Goal: Information Seeking & Learning: Find specific fact

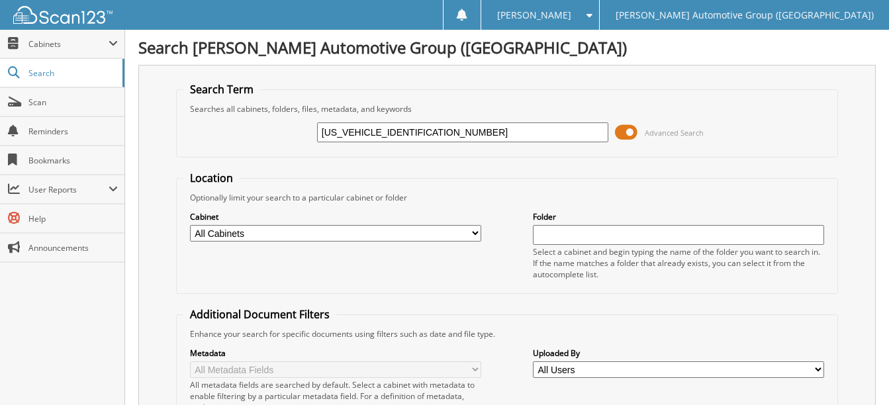
click at [425, 131] on input "[US_VEHICLE_IDENTIFICATION_NUMBER]" at bounding box center [462, 132] width 291 height 20
click at [425, 131] on input "1FTER4PH8SLE15888" at bounding box center [462, 132] width 291 height 20
paste input "MJU1M85REA95763"
type input "1FMJU1M85REA95763"
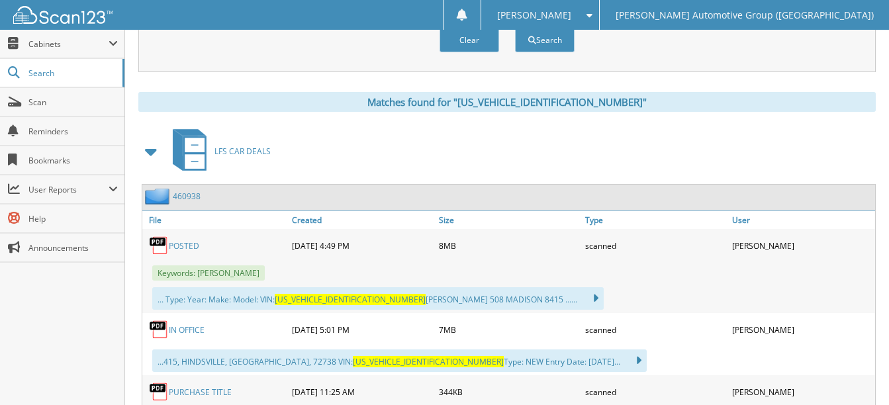
scroll to position [577, 0]
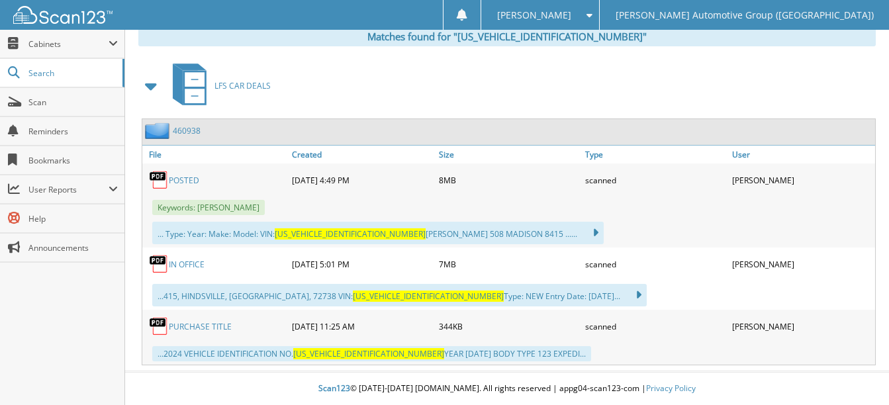
click at [178, 179] on link "POSTED" at bounding box center [184, 180] width 30 height 11
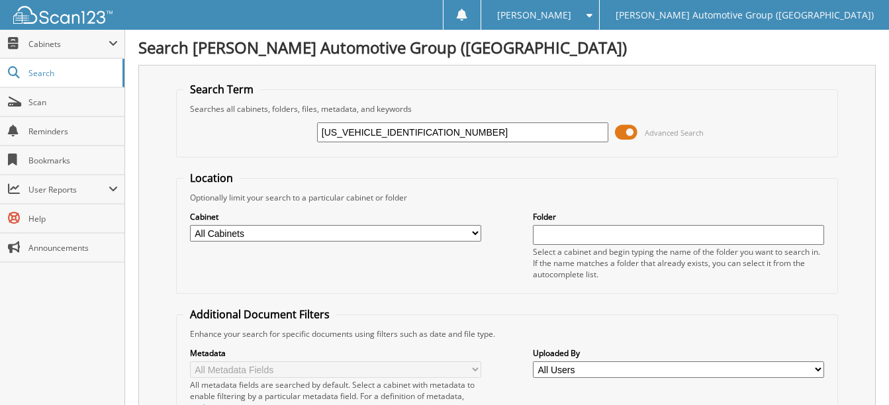
scroll to position [0, 0]
click at [438, 136] on input "1FMJU1M85REA95763" at bounding box center [462, 132] width 291 height 20
paste input "CU0GN0RUB53787"
type input "1FMCU0GN0RUB53787"
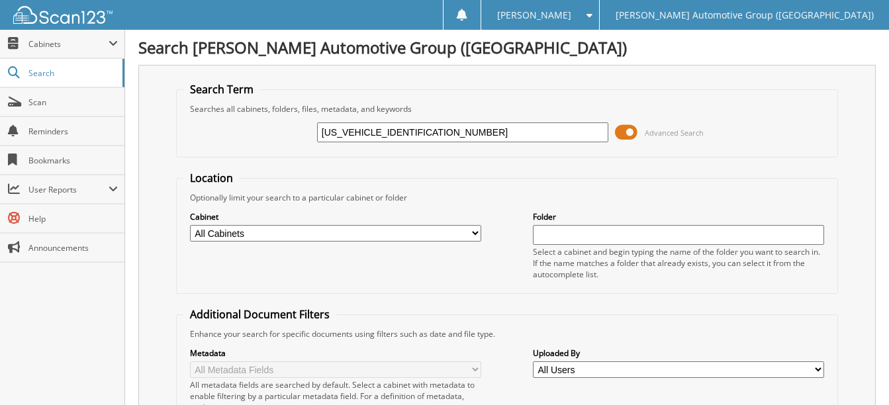
click at [373, 132] on input "1FMCU0GN0RUB53787" at bounding box center [462, 132] width 291 height 20
type input "RUB53787"
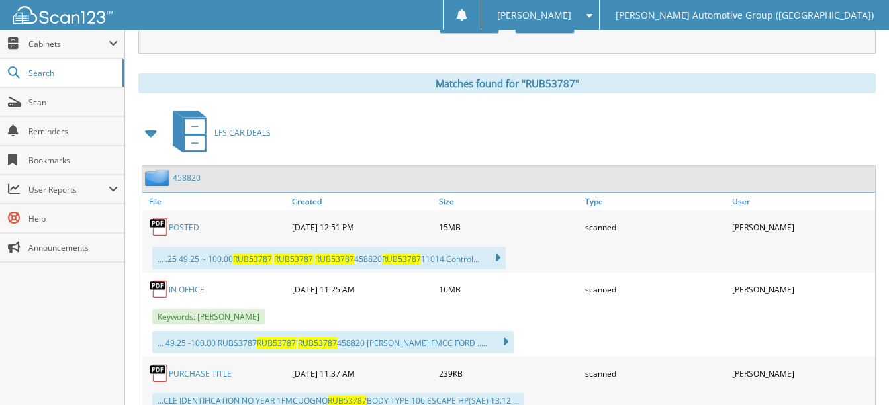
scroll to position [577, 0]
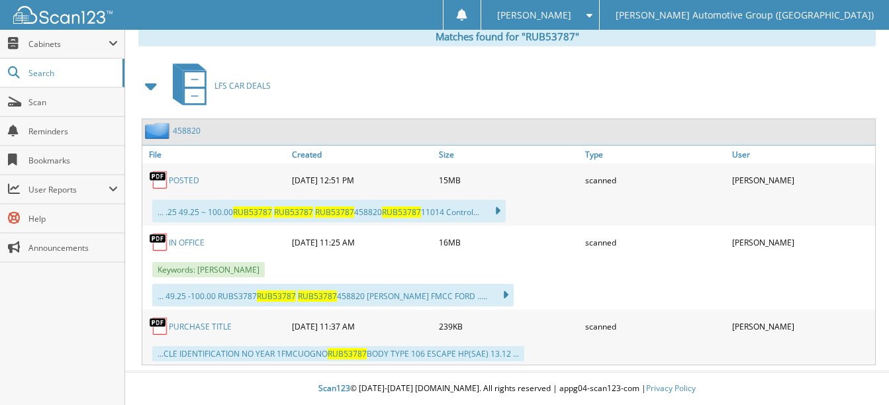
click at [187, 179] on link "POSTED" at bounding box center [184, 180] width 30 height 11
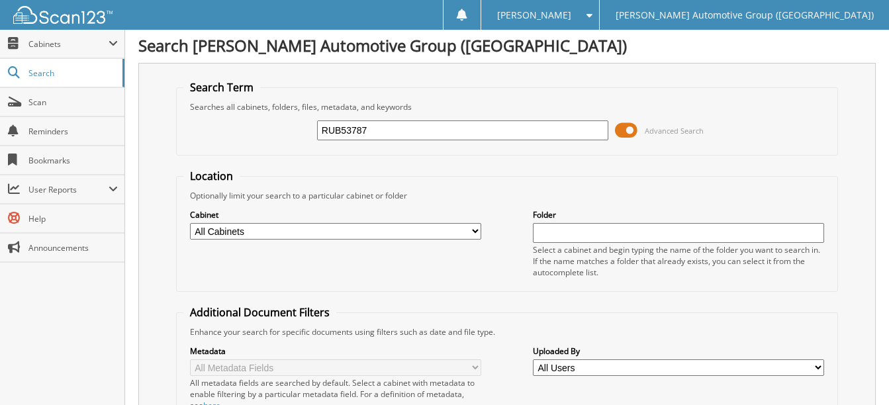
scroll to position [0, 0]
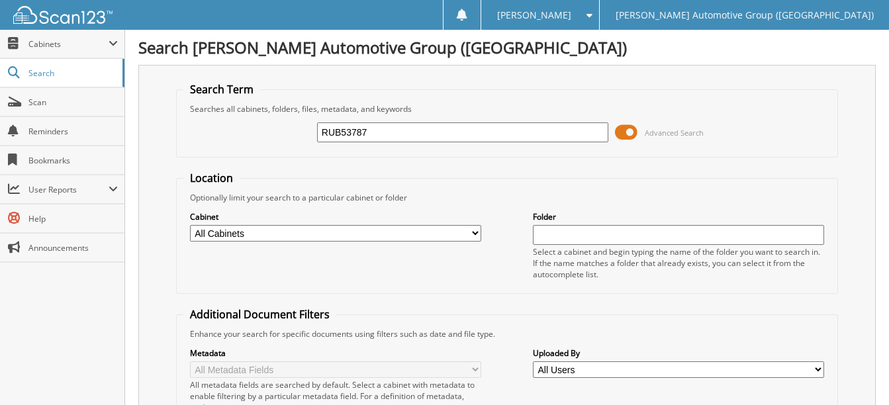
click at [389, 132] on input "RUB53787" at bounding box center [462, 132] width 291 height 20
paste input "1FTFW3LD7SFA65940"
type input "1FTFW3LD7SFA65940"
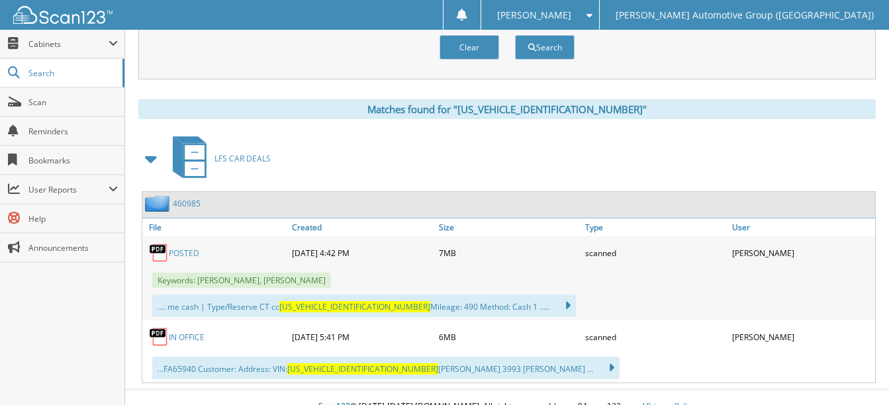
scroll to position [522, 0]
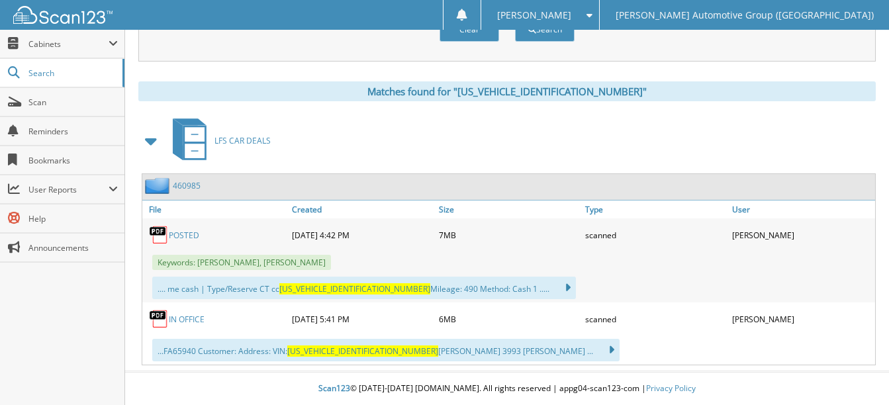
click at [184, 230] on link "POSTED" at bounding box center [184, 235] width 30 height 11
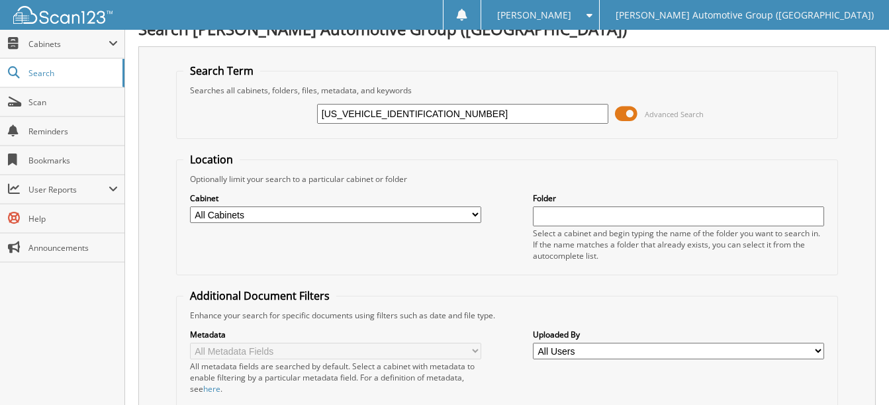
scroll to position [66, 0]
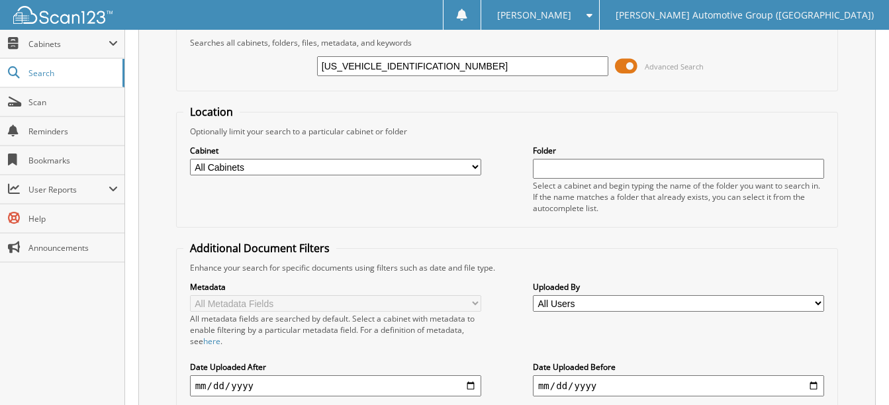
click at [432, 71] on input "1FTFW3LD7SFA65940" at bounding box center [462, 66] width 291 height 20
paste input "MDE7BH1RLB32027"
type input "1FMDE7BH1RLB32027"
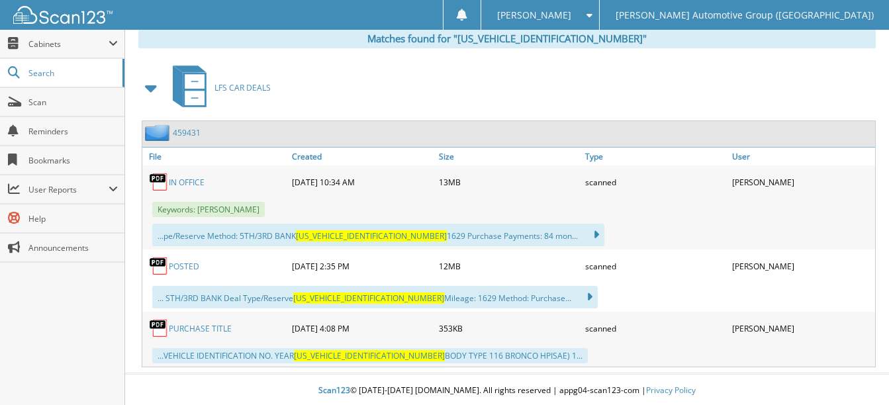
scroll to position [577, 0]
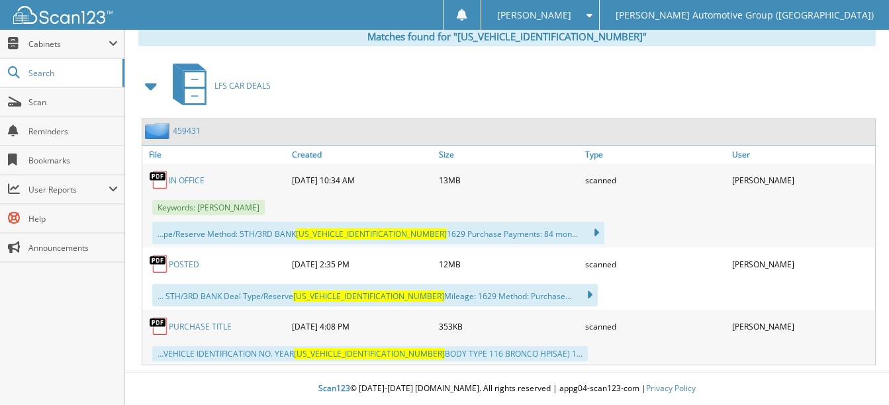
click at [189, 261] on link "POSTED" at bounding box center [184, 264] width 30 height 11
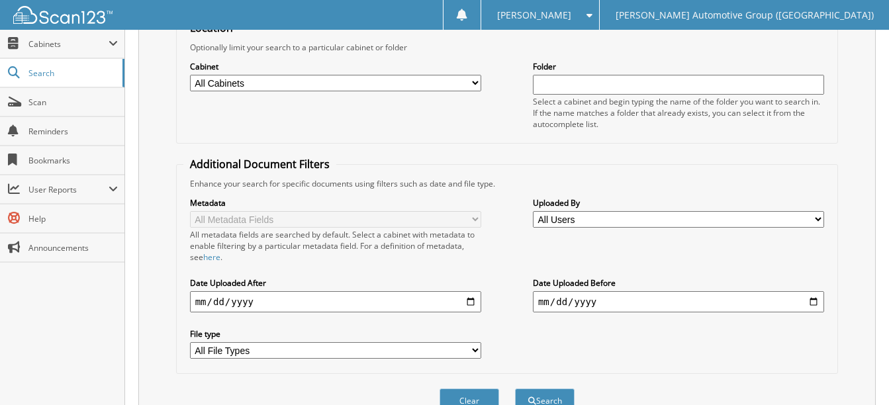
scroll to position [0, 0]
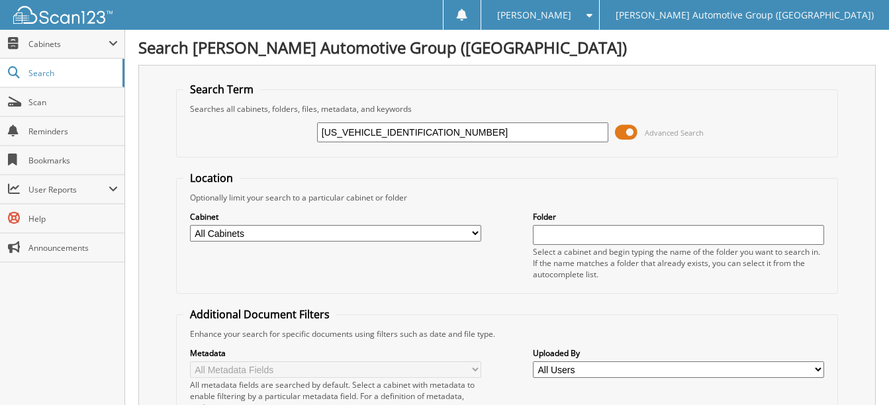
click at [437, 135] on input "1FMDE7BH1RLB32027" at bounding box center [462, 132] width 291 height 20
paste input "CU0GNXRUB05391"
type input "[US_VEHICLE_IDENTIFICATION_NUMBER]"
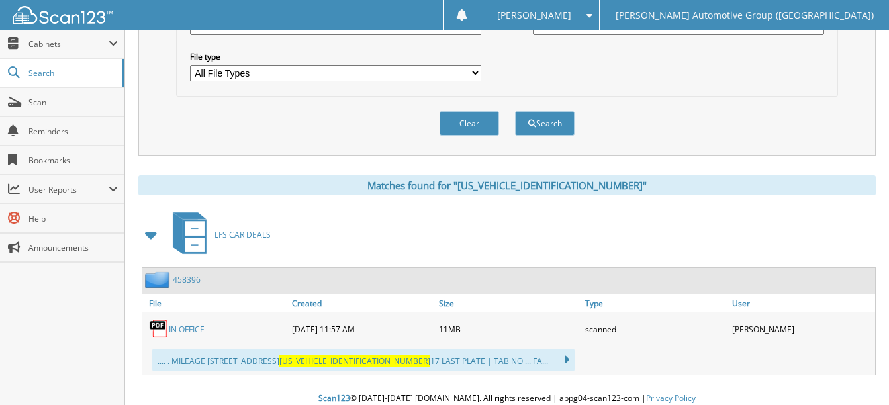
scroll to position [438, 0]
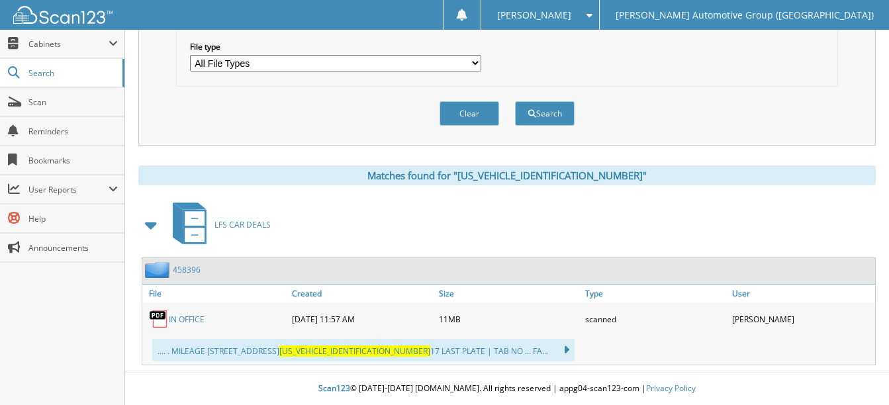
click at [190, 318] on link "IN OFFICE" at bounding box center [187, 319] width 36 height 11
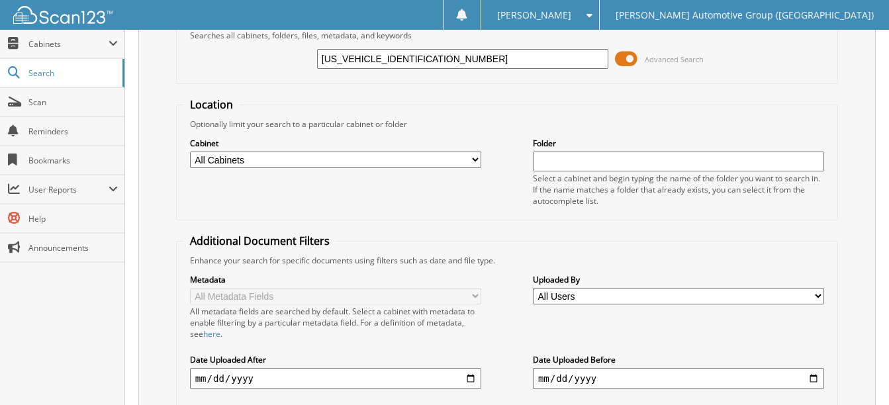
scroll to position [0, 0]
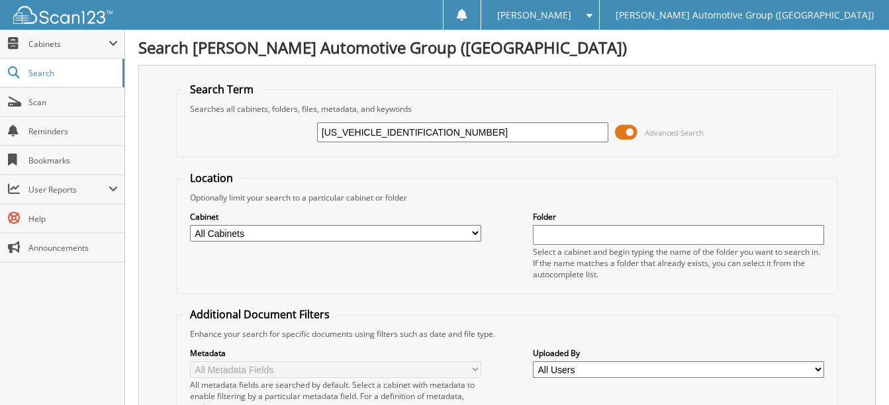
click at [434, 132] on input "[US_VEHICLE_IDENTIFICATION_NUMBER]" at bounding box center [462, 132] width 291 height 20
paste input "3RUB59485"
type input "[US_VEHICLE_IDENTIFICATION_NUMBER]"
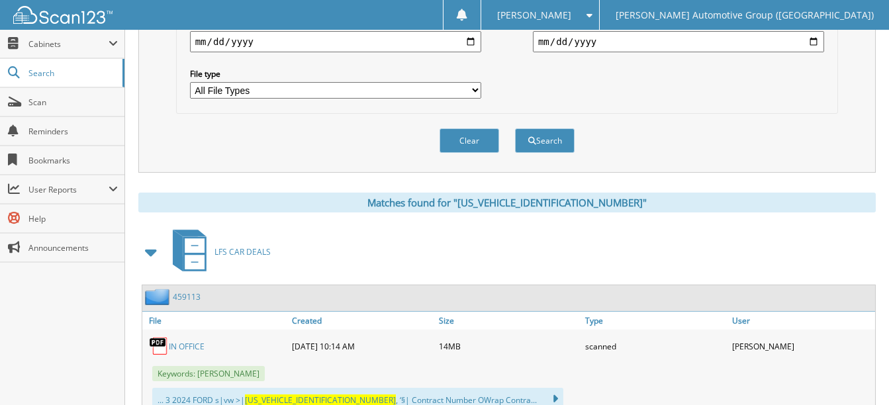
scroll to position [460, 0]
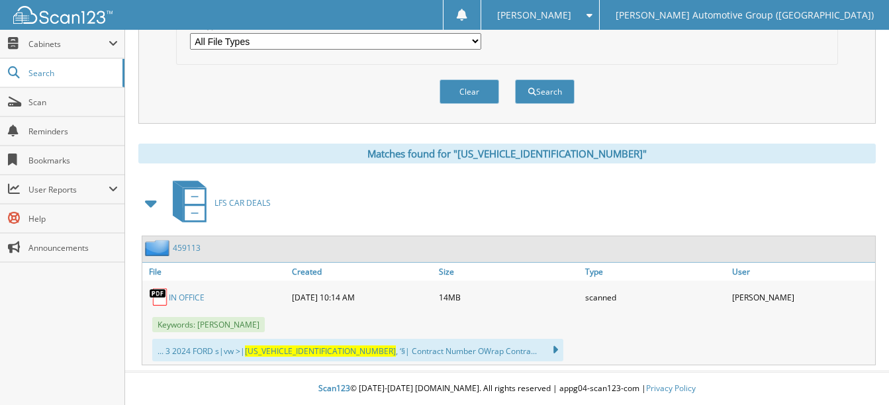
click at [204, 298] on link "IN OFFICE" at bounding box center [187, 297] width 36 height 11
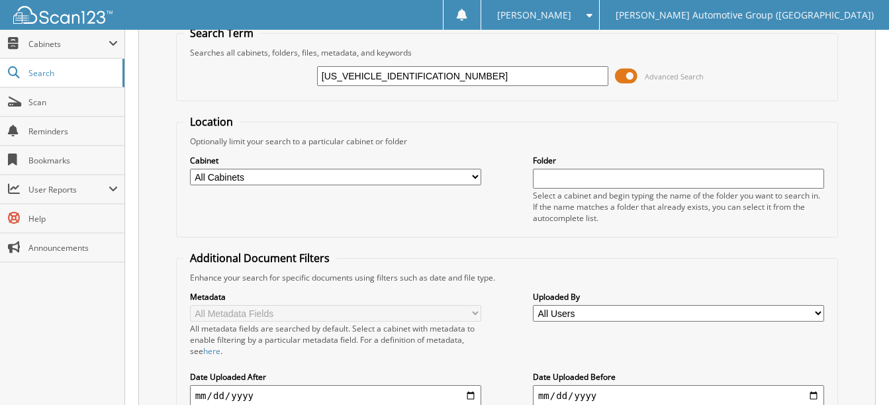
scroll to position [0, 0]
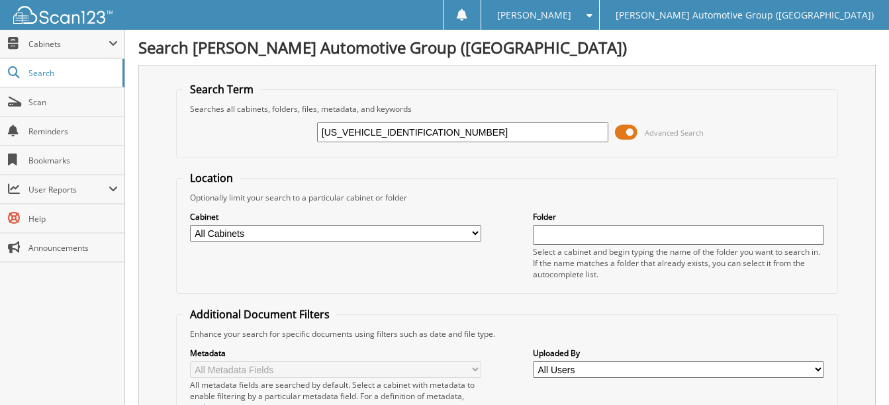
click at [435, 134] on input "[US_VEHICLE_IDENTIFICATION_NUMBER]" at bounding box center [462, 132] width 291 height 20
paste input "9GN6SUA06903"
type input "[US_VEHICLE_IDENTIFICATION_NUMBER]"
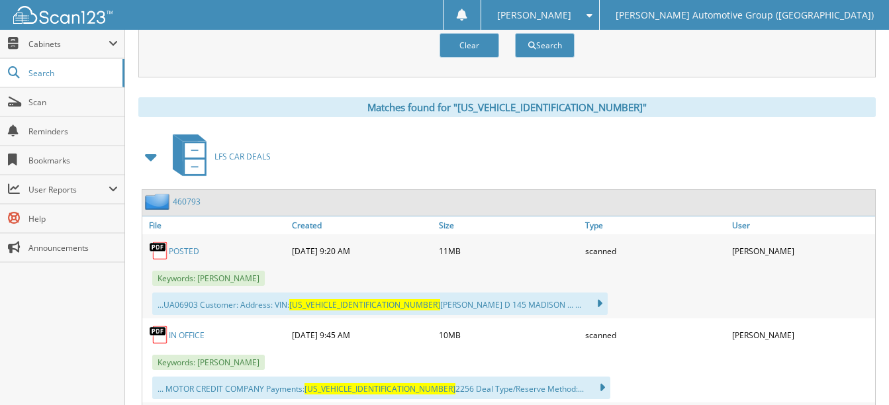
scroll to position [529, 0]
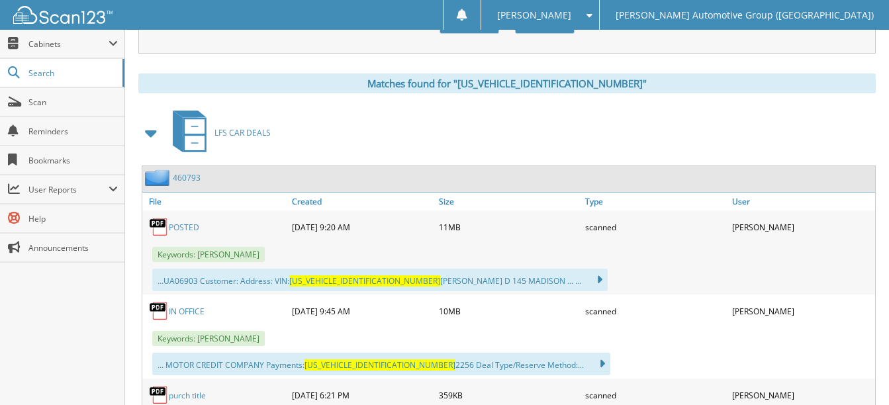
click at [187, 226] on link "POSTED" at bounding box center [184, 227] width 30 height 11
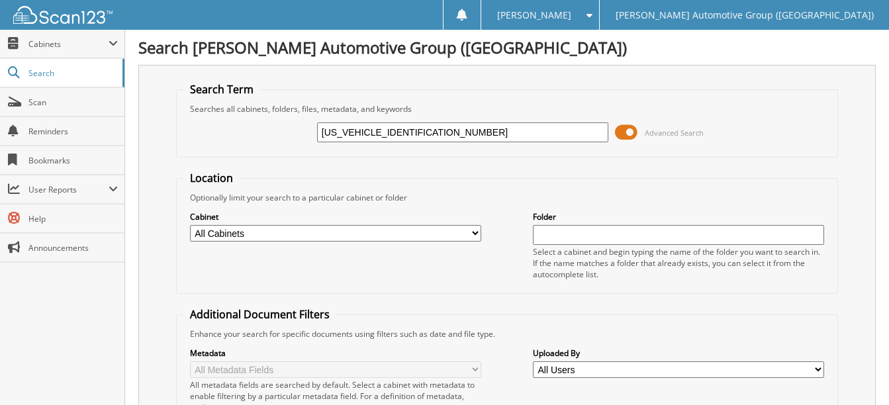
scroll to position [0, 0]
click at [433, 139] on input "1FMCU9GN6SUA06903" at bounding box center [462, 132] width 291 height 20
paste input "0GN3RUB33727"
type input "1FMCU0GN3RUB33727"
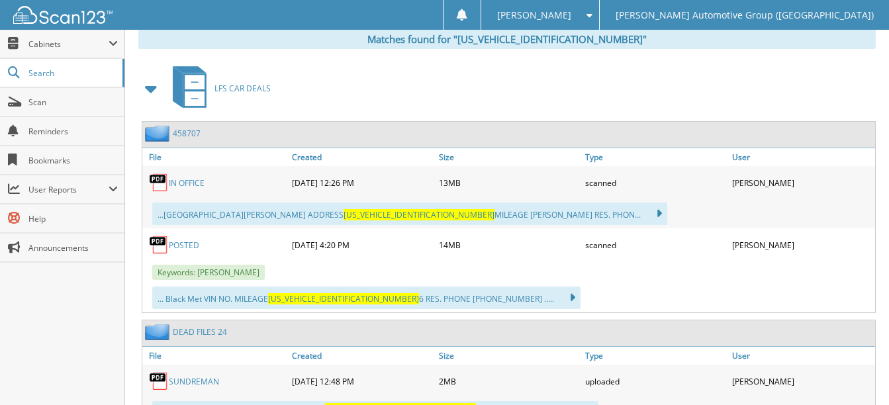
scroll to position [596, 0]
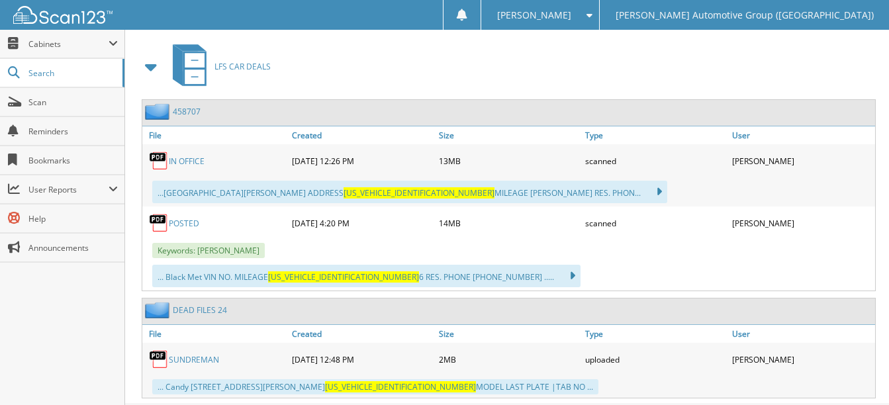
click at [181, 226] on link "POSTED" at bounding box center [184, 223] width 30 height 11
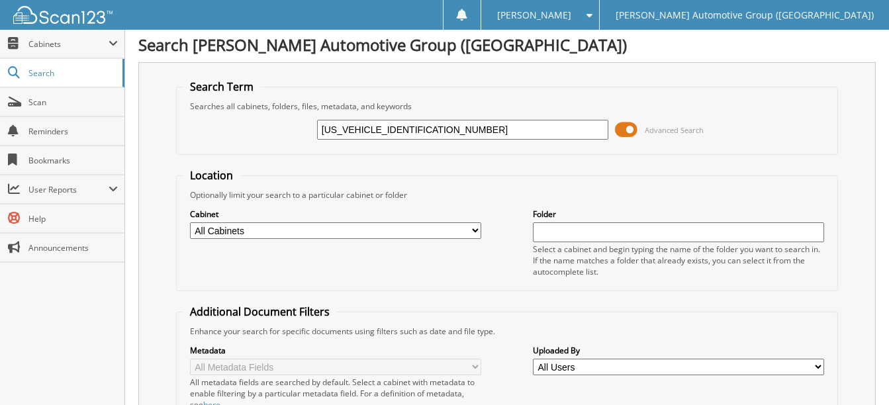
scroll to position [0, 0]
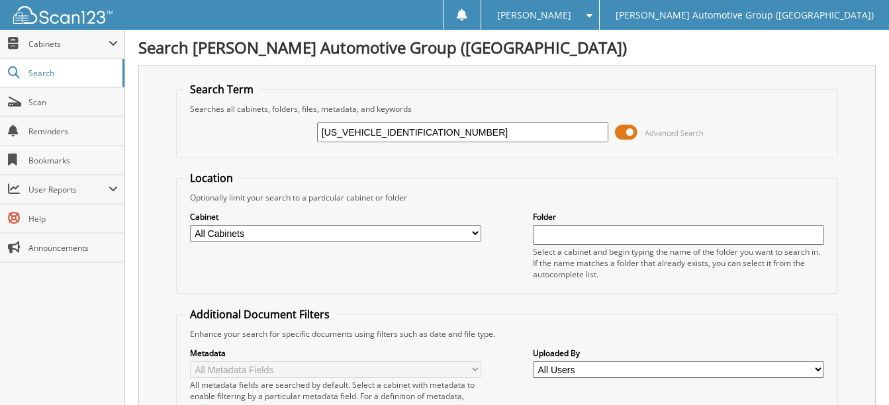
click at [426, 134] on input "[US_VEHICLE_IDENTIFICATION_NUMBER]" at bounding box center [462, 132] width 291 height 20
paste input "TER4GH1RLE27553"
type input "1FTER4GH1RLE27553"
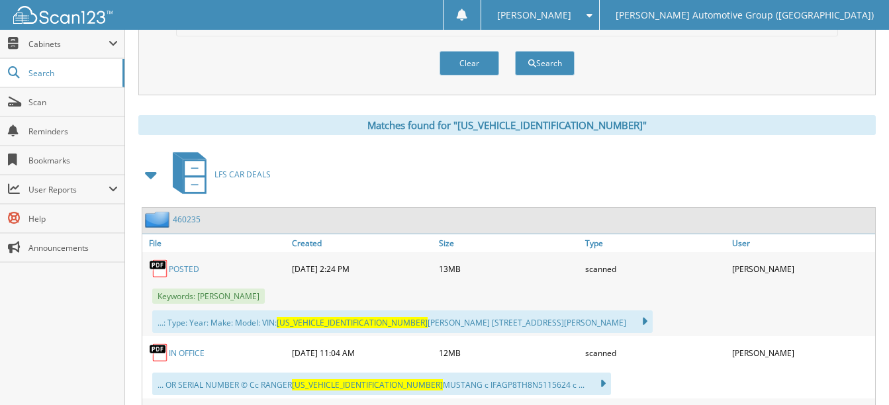
scroll to position [486, 0]
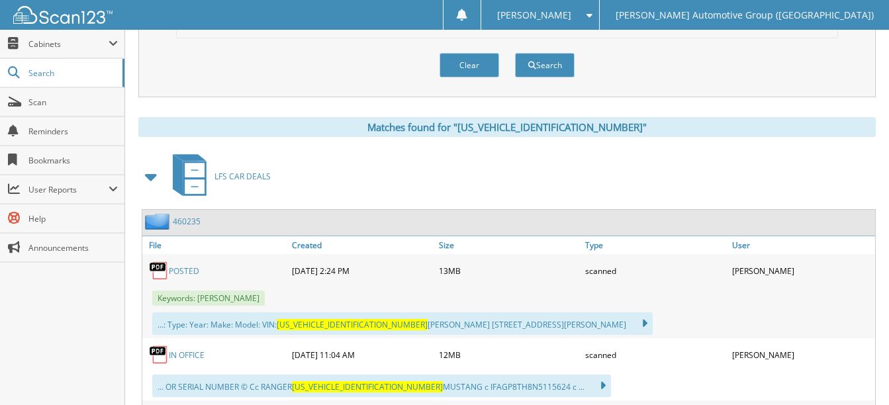
click at [179, 267] on link "POSTED" at bounding box center [184, 270] width 30 height 11
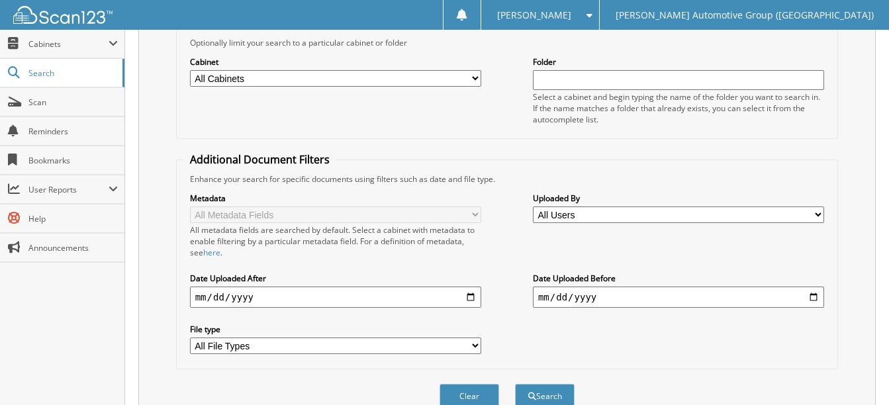
scroll to position [0, 0]
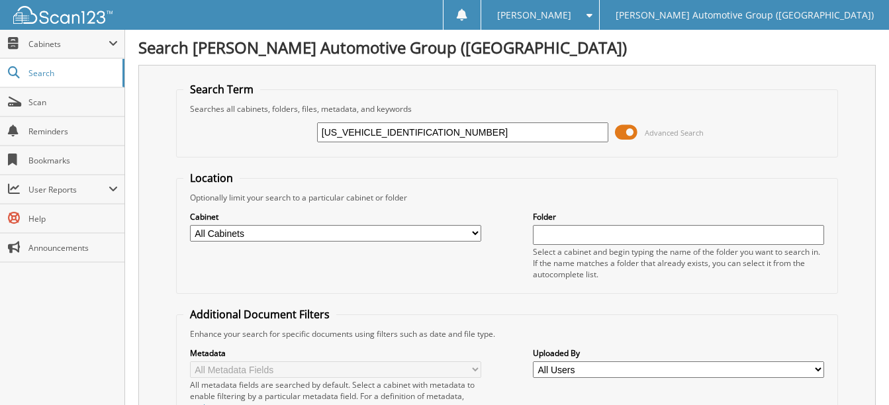
click at [438, 134] on input "[US_VEHICLE_IDENTIFICATION_NUMBER]" at bounding box center [462, 132] width 291 height 20
paste input "MCU0GN5SUA28452"
type input "[US_VEHICLE_IDENTIFICATION_NUMBER]"
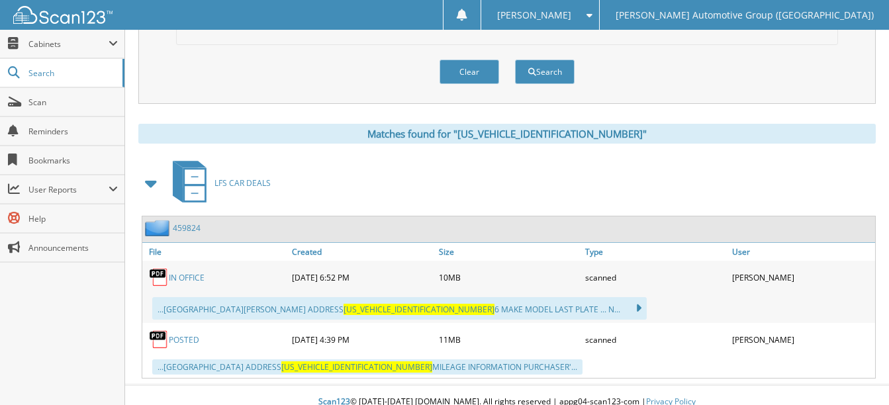
scroll to position [493, 0]
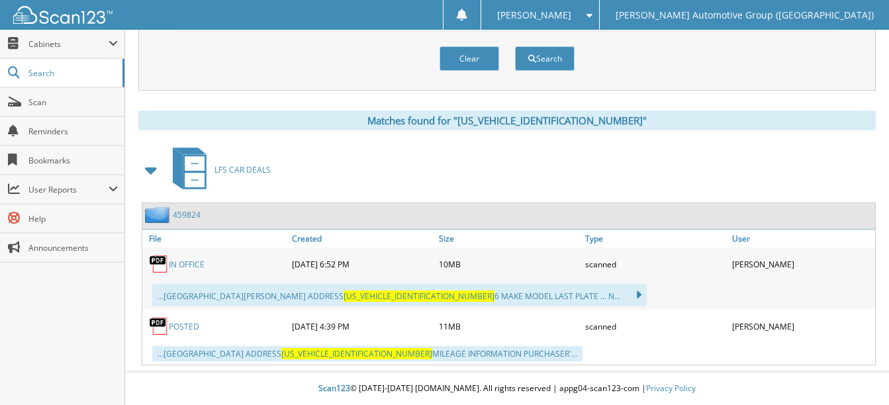
click at [181, 324] on link "POSTED" at bounding box center [184, 326] width 30 height 11
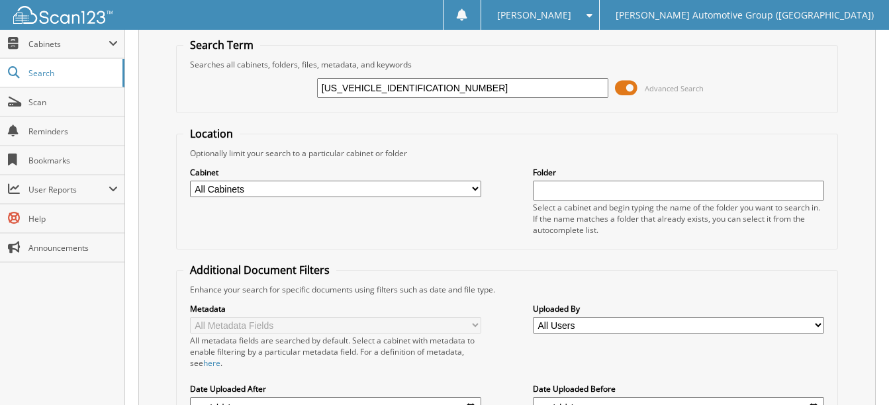
scroll to position [30, 0]
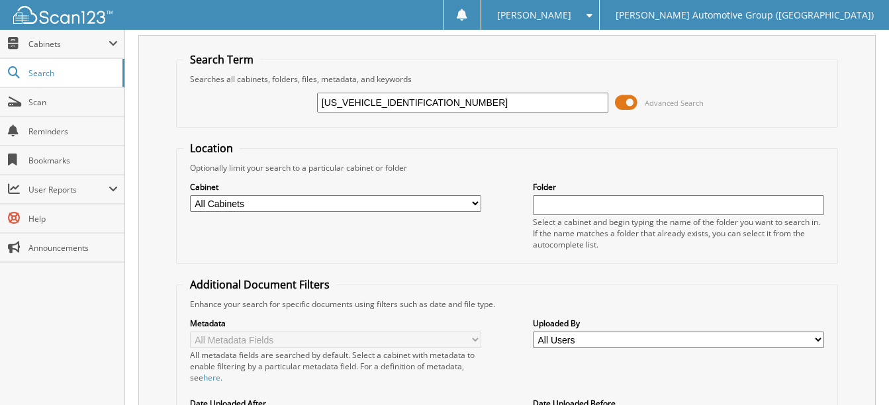
click at [424, 108] on input "[US_VEHICLE_IDENTIFICATION_NUMBER]" at bounding box center [462, 103] width 291 height 20
paste input "TER4GH3RLE62918"
type input "1FTER4GH3RLE62918"
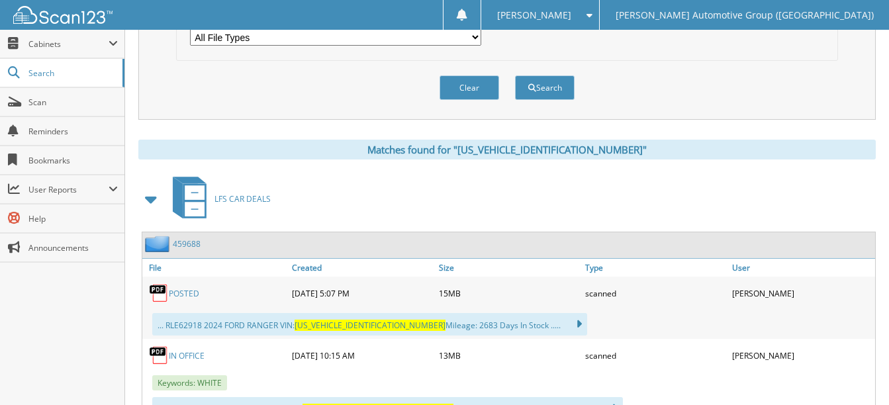
scroll to position [522, 0]
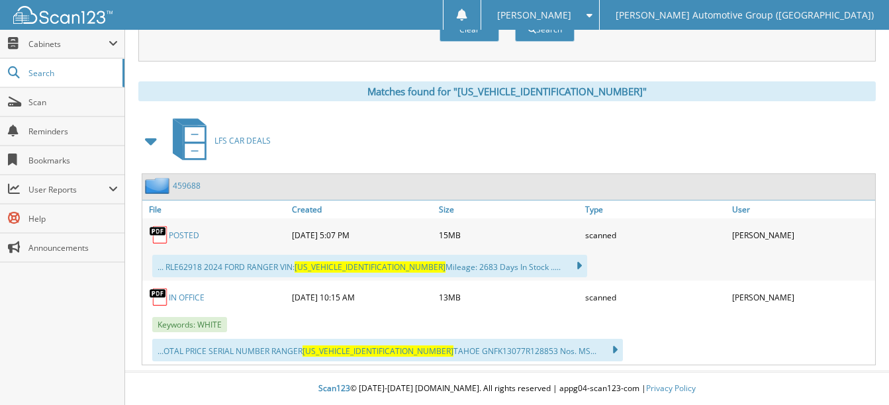
click at [194, 239] on link "POSTED" at bounding box center [184, 235] width 30 height 11
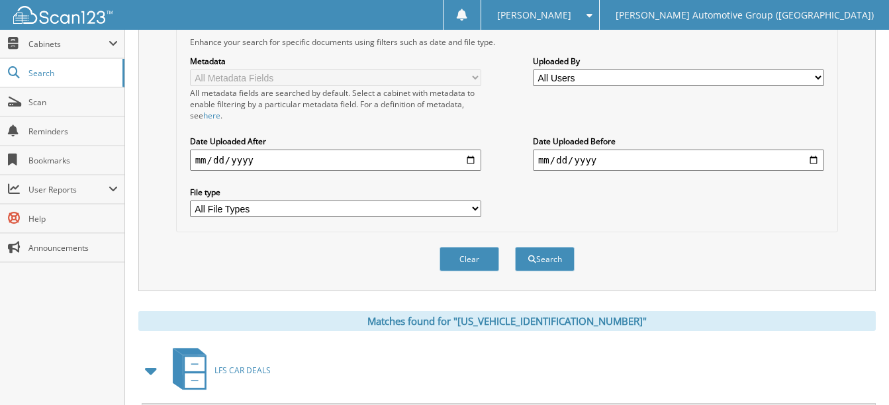
scroll to position [59, 0]
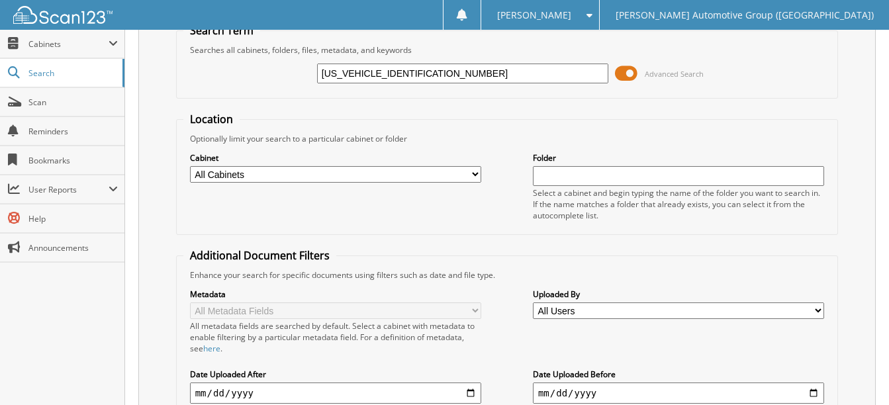
click at [425, 78] on input "1FTER4GH3RLE62918" at bounding box center [462, 74] width 291 height 20
paste input "MCU0MN3SUA28485"
type input "1FMCU0MN3SUA28485"
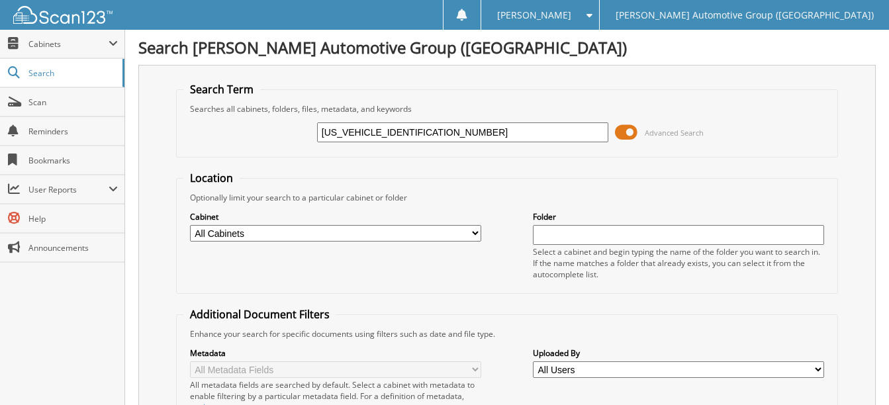
click at [378, 133] on input "[US_VEHICLE_IDENTIFICATION_NUMBER]" at bounding box center [462, 132] width 291 height 20
type input "SUA28485"
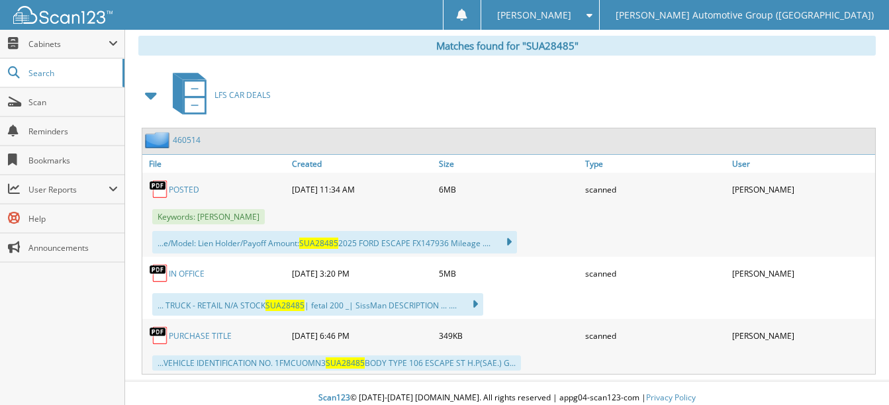
scroll to position [577, 0]
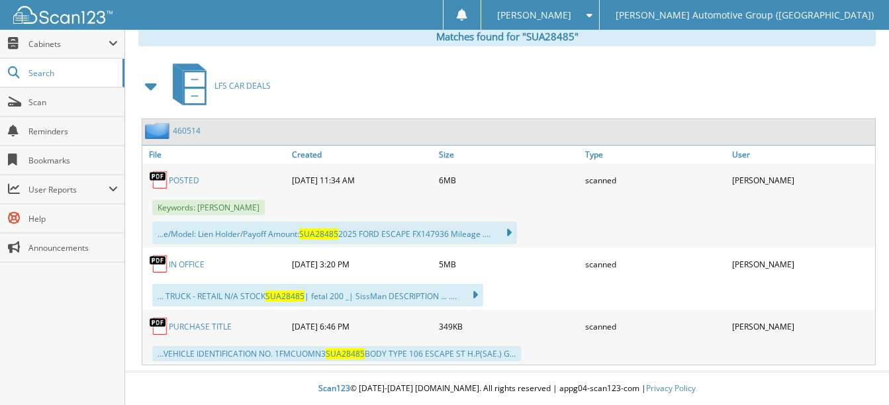
click at [187, 182] on link "POSTED" at bounding box center [184, 180] width 30 height 11
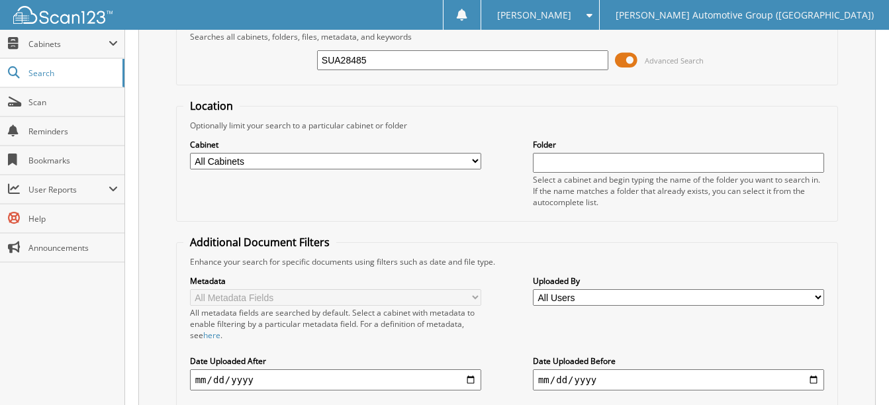
scroll to position [0, 0]
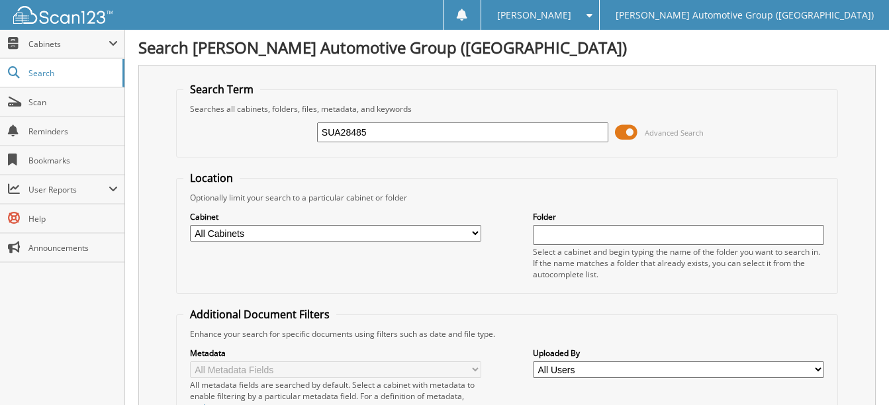
click at [401, 135] on input "SUA28485" at bounding box center [462, 132] width 291 height 20
paste input "[US_VEHICLE_IDENTIFICATION_NUMBER]"
type input "[US_VEHICLE_IDENTIFICATION_NUMBER]"
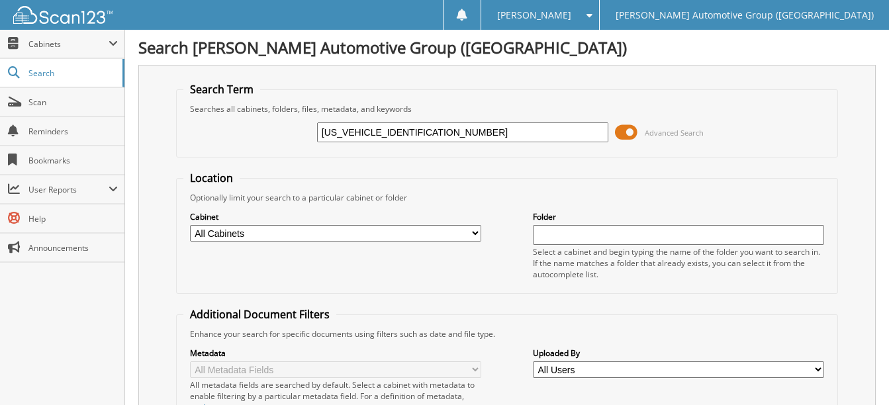
click at [375, 132] on input "[US_VEHICLE_IDENTIFICATION_NUMBER]" at bounding box center [462, 132] width 291 height 20
type input "RUB46172"
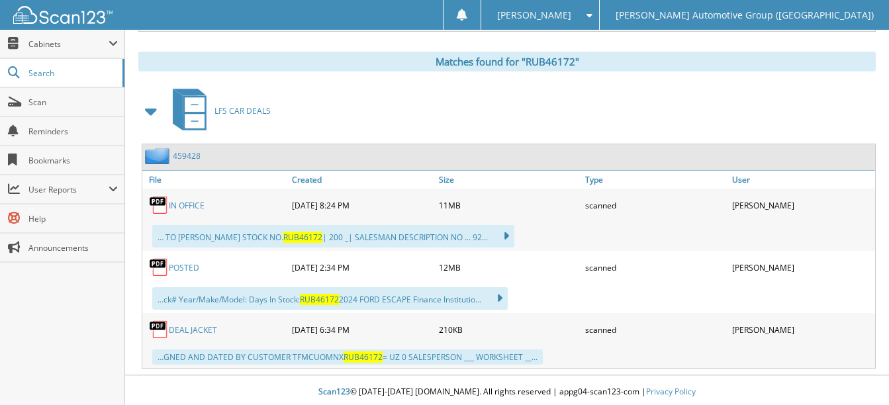
scroll to position [555, 0]
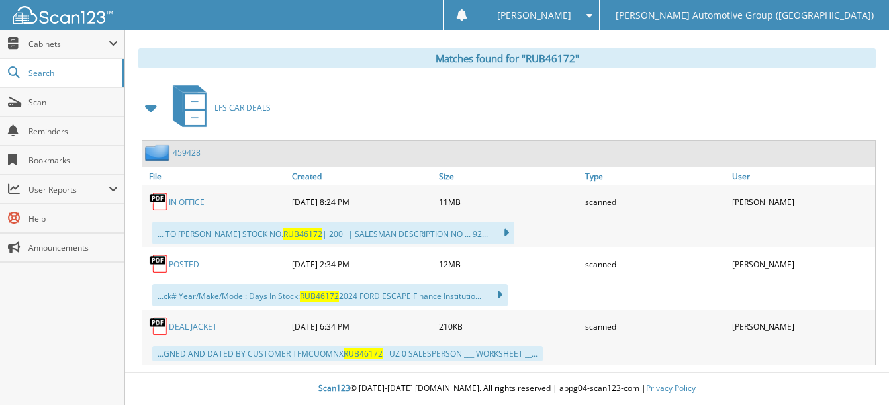
click at [181, 260] on link "POSTED" at bounding box center [184, 264] width 30 height 11
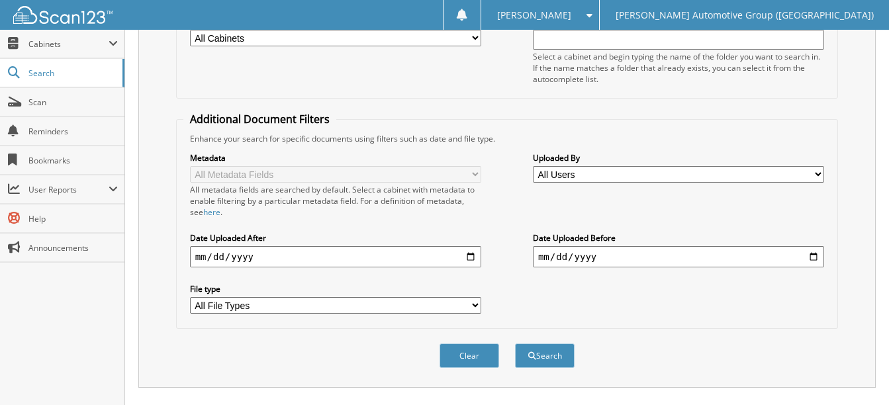
scroll to position [92, 0]
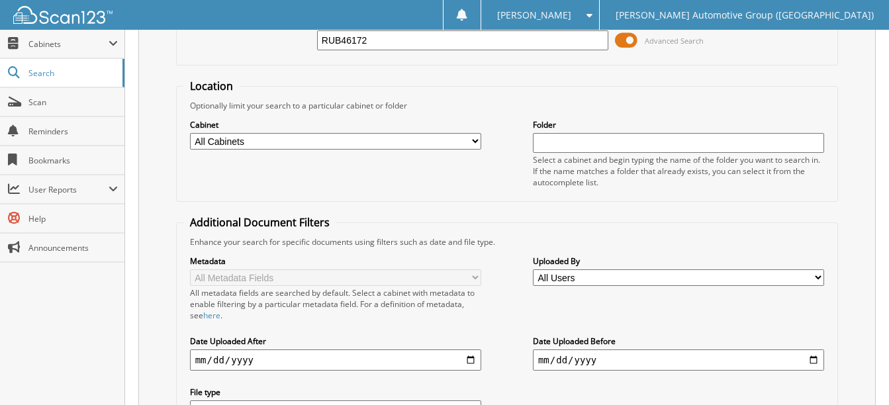
click at [377, 43] on input "RUB46172" at bounding box center [462, 40] width 291 height 20
paste input "1FMJU1M83REB04279"
type input "1FMJU1M83REB04279"
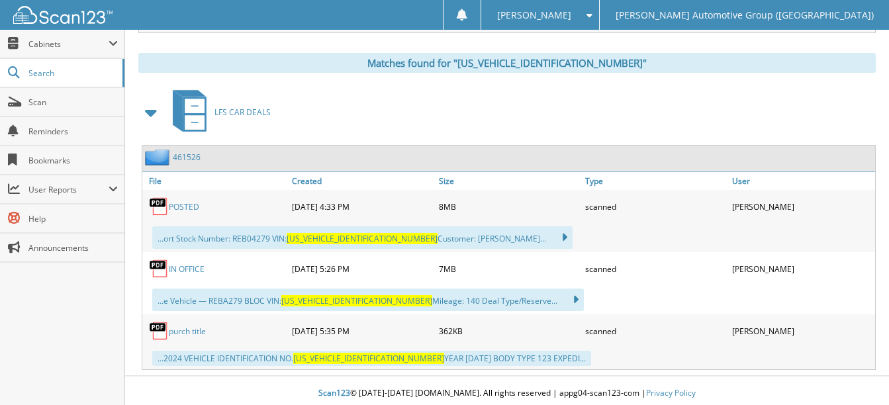
scroll to position [555, 0]
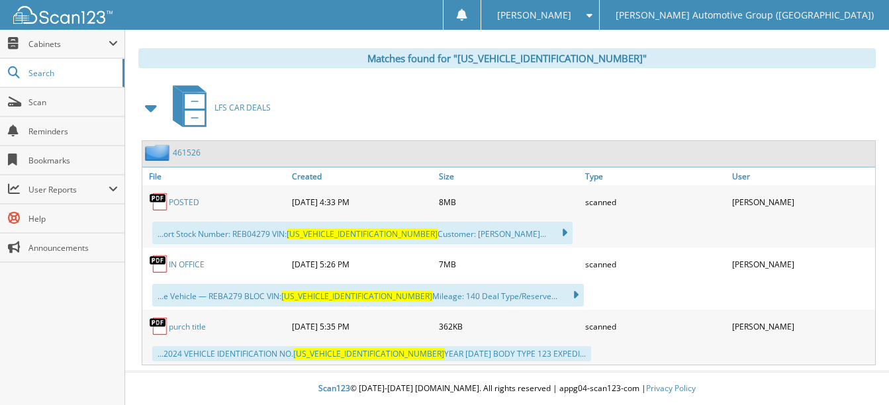
click at [189, 202] on link "POSTED" at bounding box center [184, 202] width 30 height 11
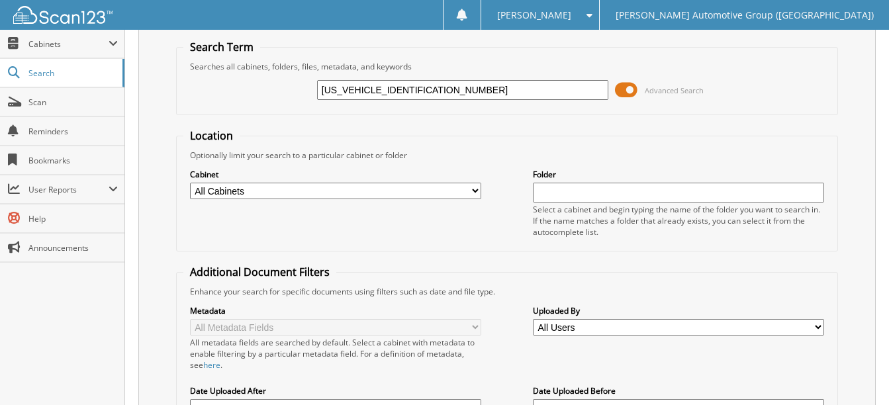
scroll to position [0, 0]
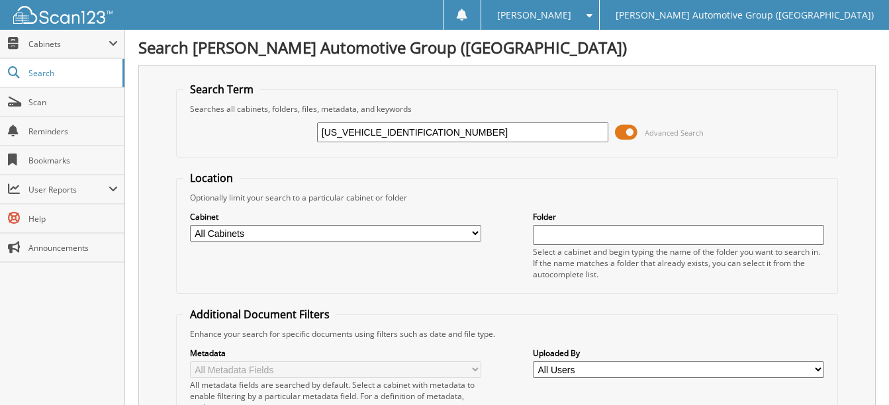
click at [423, 130] on input "[US_VEHICLE_IDENTIFICATION_NUMBER]" at bounding box center [462, 132] width 291 height 20
paste input "CU0GNXRUB23664"
type input "[US_VEHICLE_IDENTIFICATION_NUMBER]"
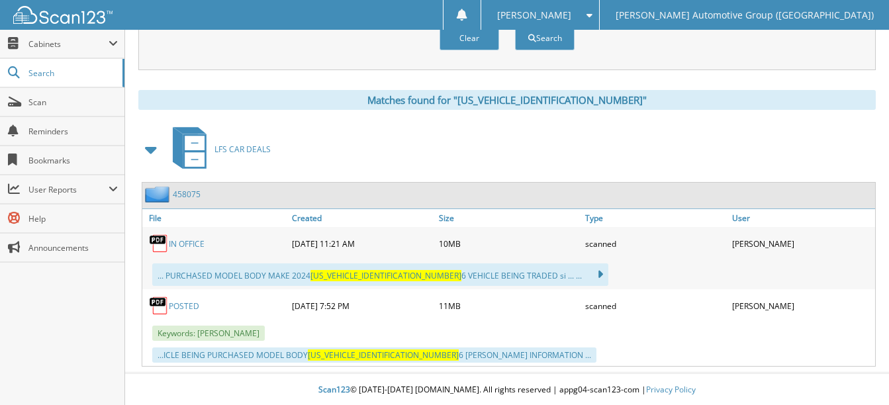
scroll to position [515, 0]
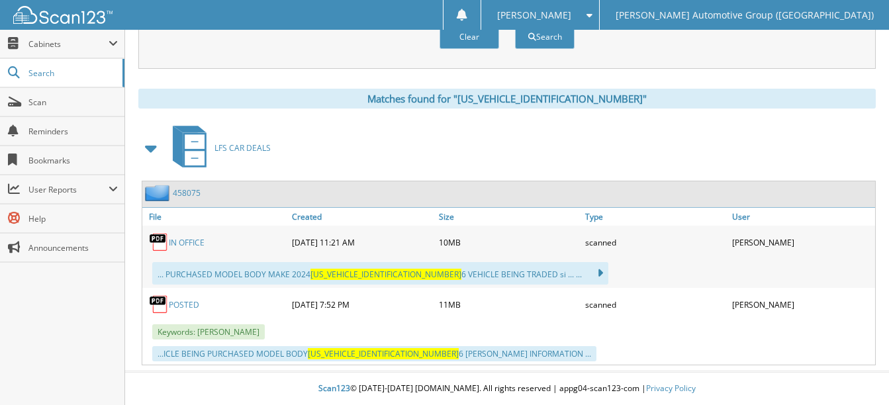
click at [193, 304] on link "POSTED" at bounding box center [184, 304] width 30 height 11
